Goal: Check status

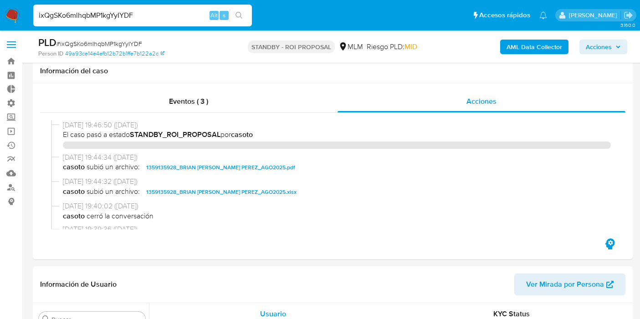
select select "10"
click at [122, 16] on input "ixQgSKo6mlhqbMP1kgYyIYDF" at bounding box center [142, 16] width 219 height 12
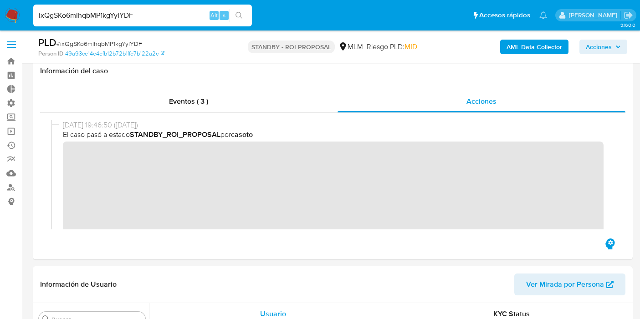
scroll to position [69, 0]
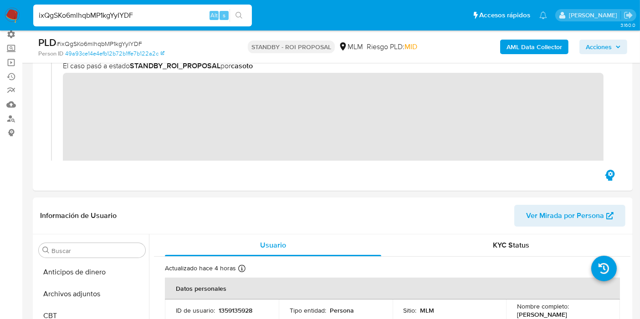
click at [122, 16] on input "ixQgSKo6mlhqbMP1kgYyIYDF" at bounding box center [142, 16] width 219 height 12
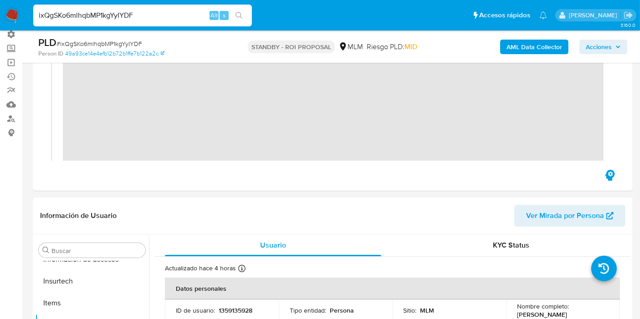
paste input "0xI7ZRP5bicppPFiMlFjDGIU"
click at [122, 16] on input "ixQgSKo6mlhqbMP1kgYyIYDF" at bounding box center [142, 16] width 219 height 12
type input "0xI7ZRP5bicppPFiMlFjDGIU"
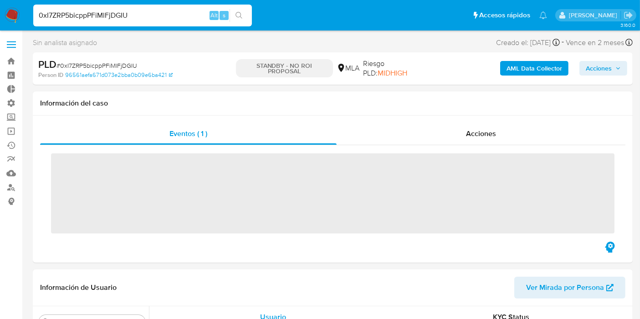
scroll to position [428, 0]
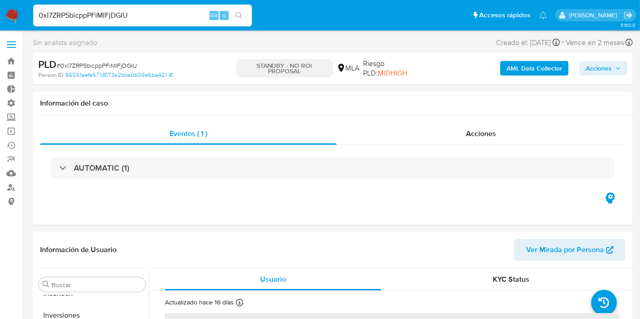
select select "10"
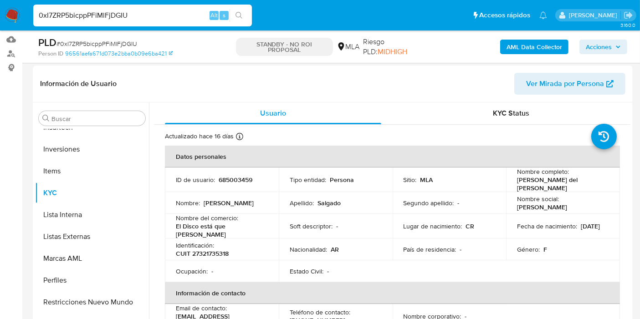
scroll to position [130, 0]
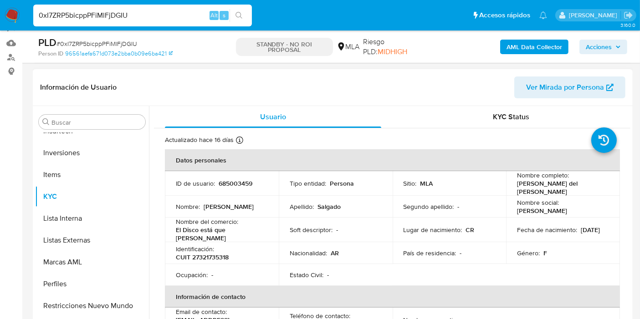
click at [243, 181] on p "685003459" at bounding box center [236, 183] width 34 height 8
copy p "685003459"
click at [243, 181] on p "685003459" at bounding box center [236, 183] width 34 height 8
